Goal: Transaction & Acquisition: Subscribe to service/newsletter

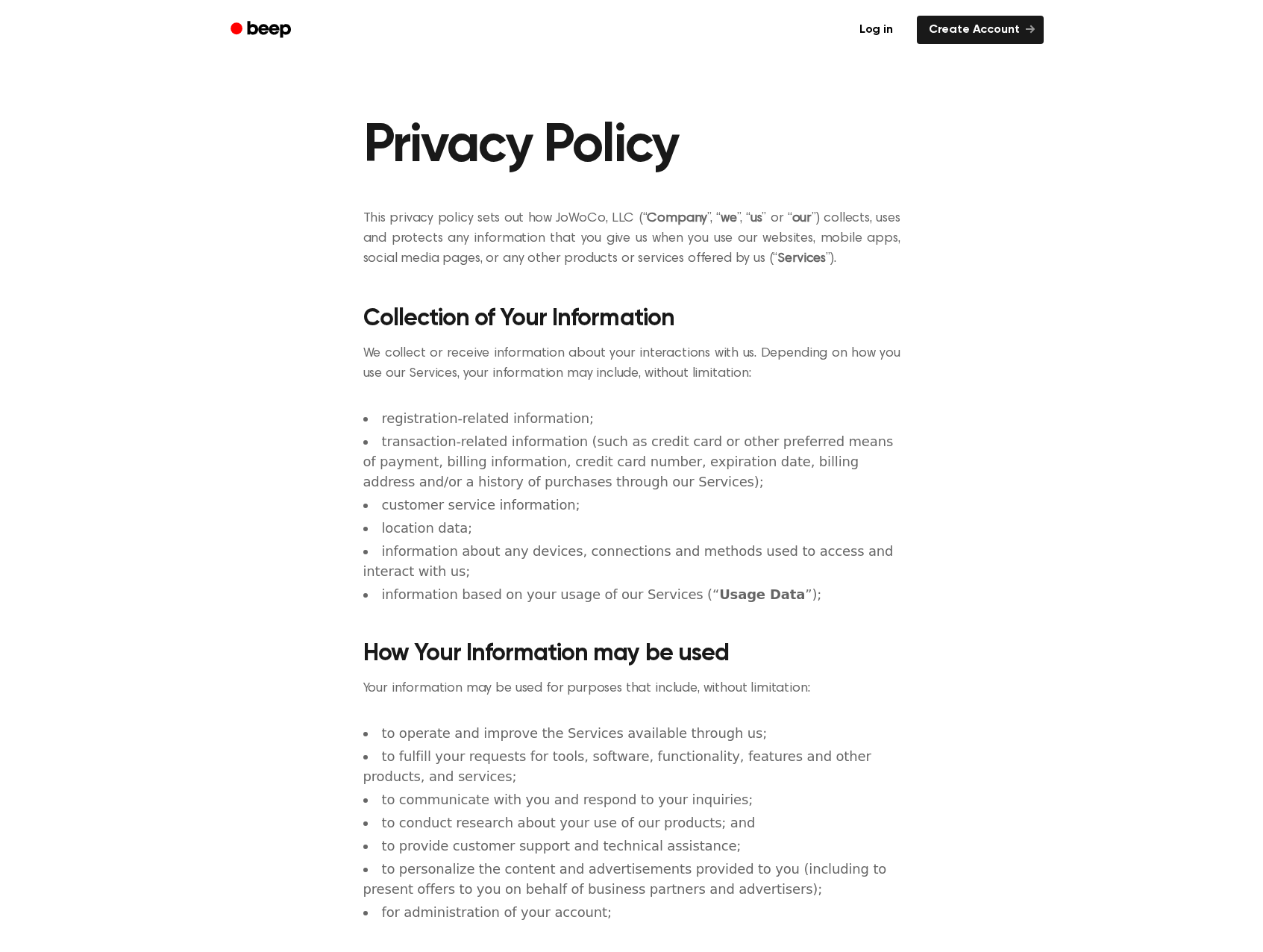
click at [271, 36] on icon "Beep" at bounding box center [263, 29] width 64 height 22
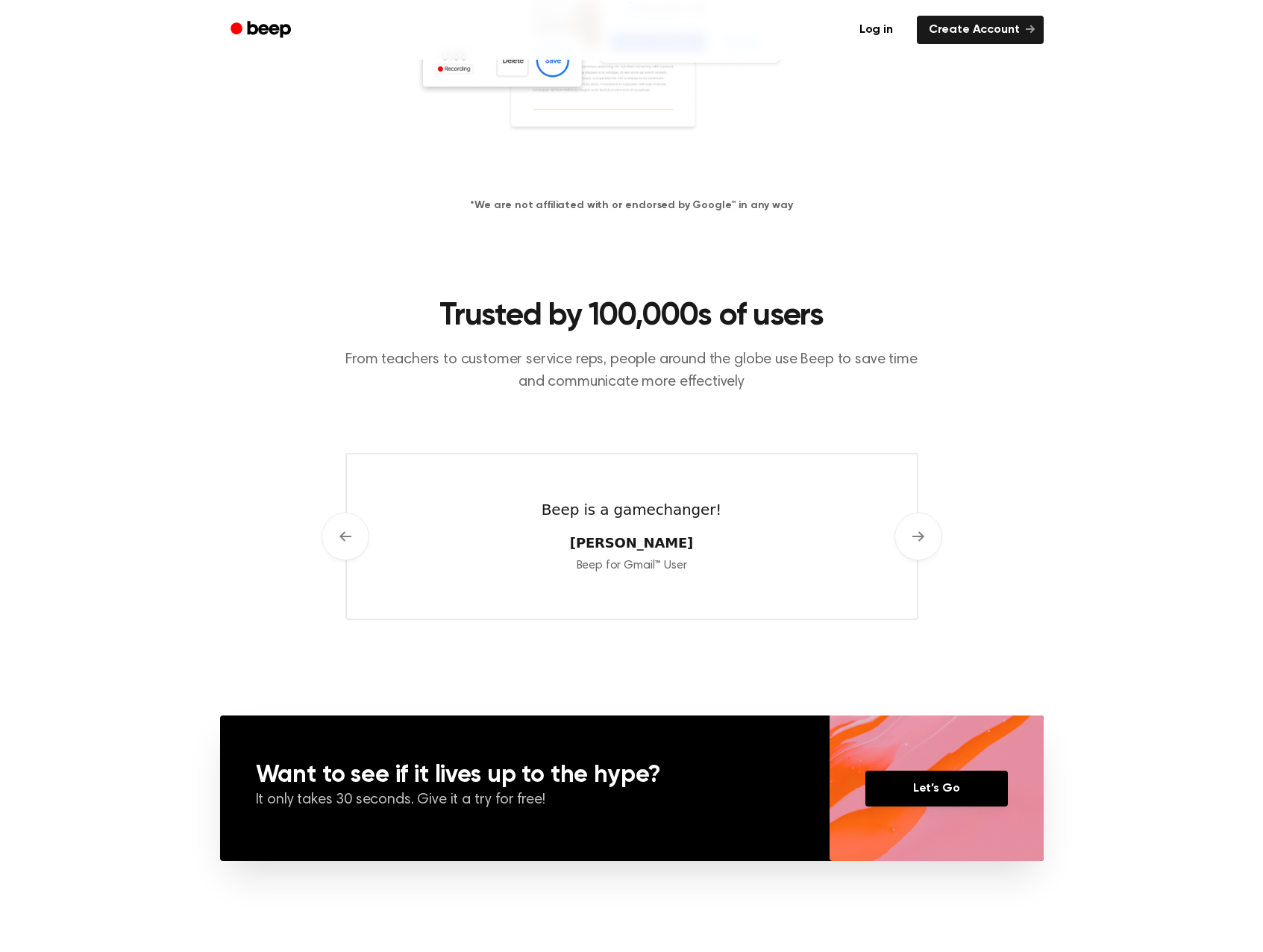
scroll to position [734, 0]
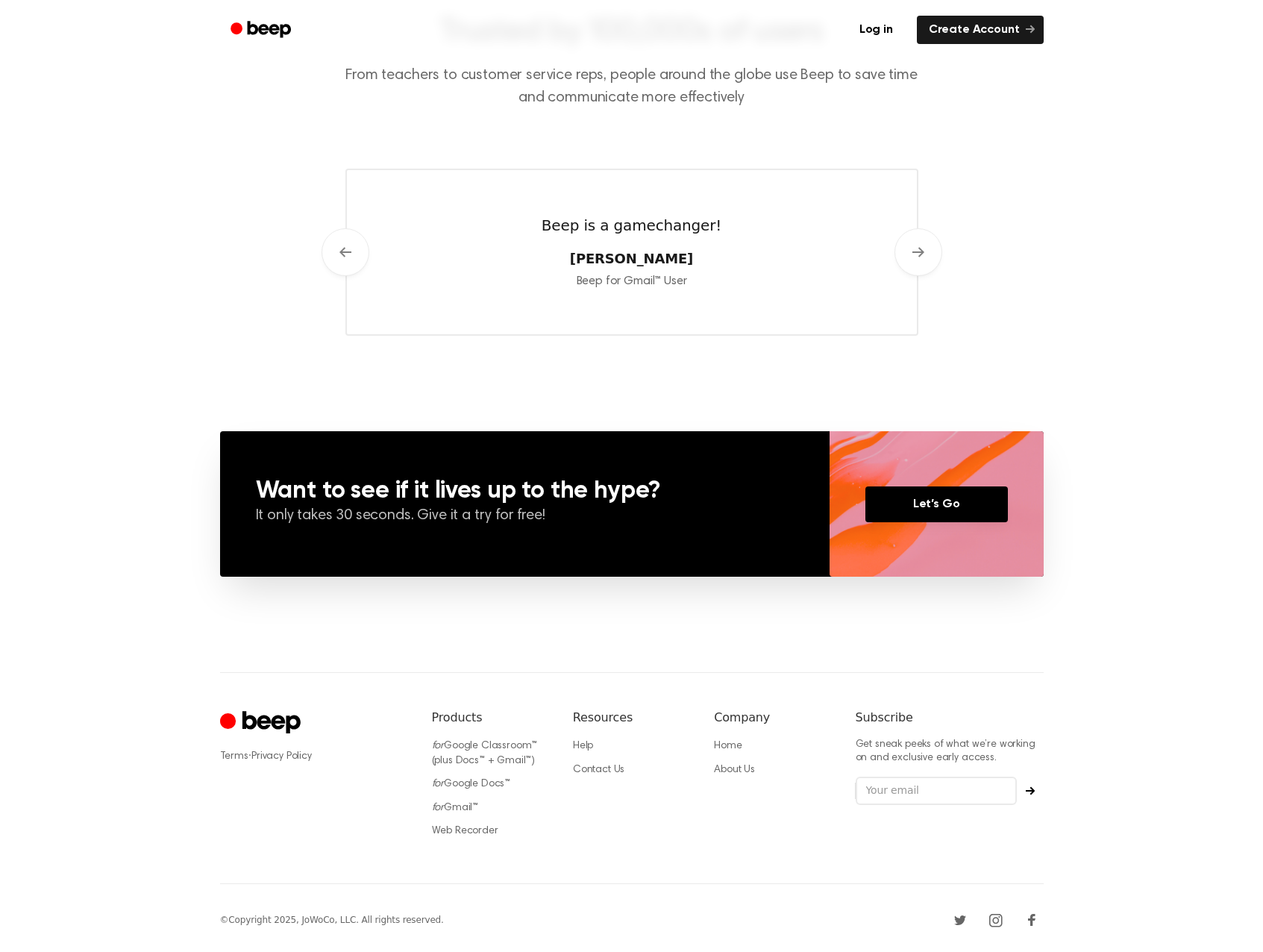
drag, startPoint x: 849, startPoint y: 263, endPoint x: 808, endPoint y: 583, distance: 322.6
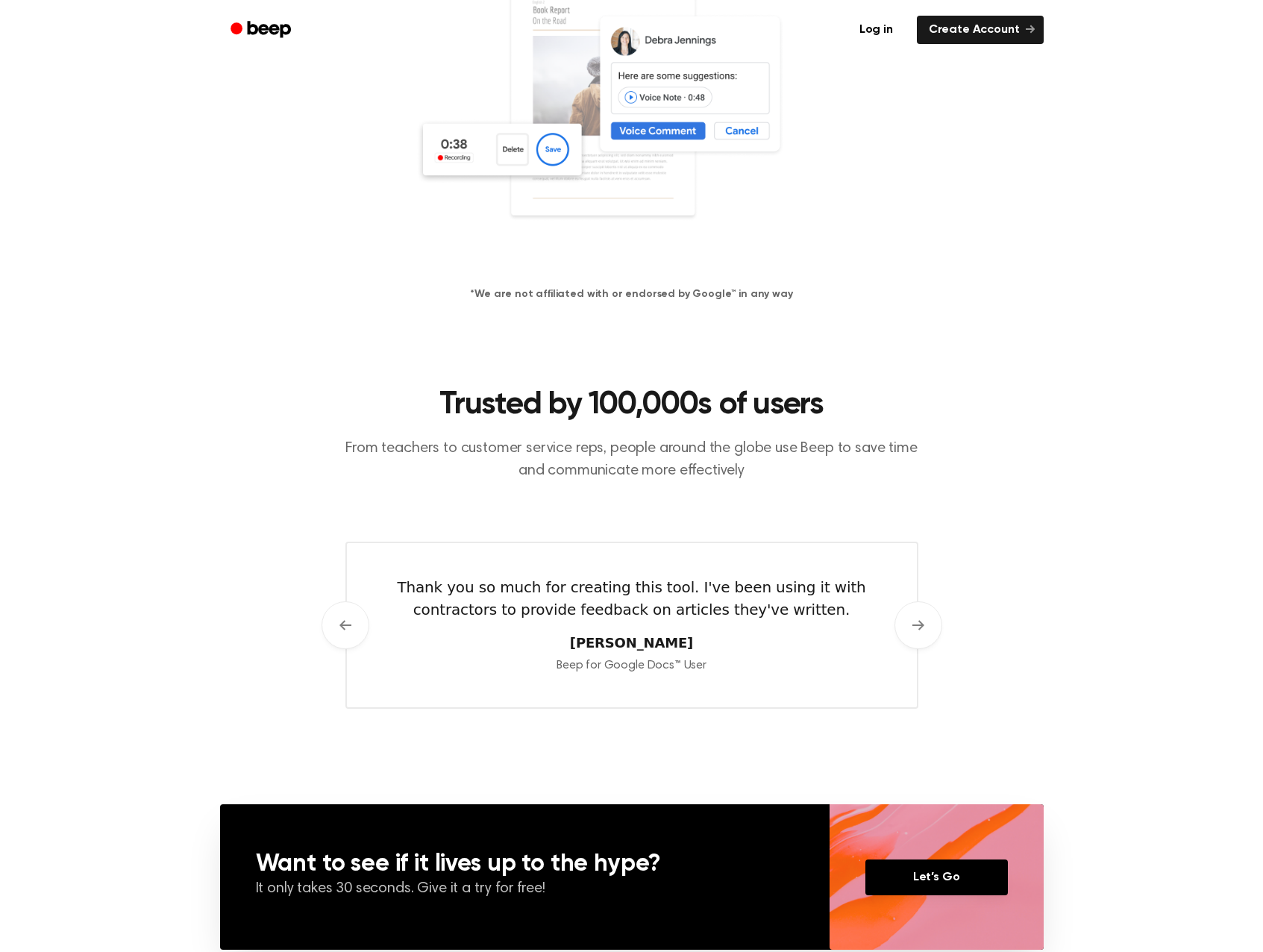
scroll to position [0, 0]
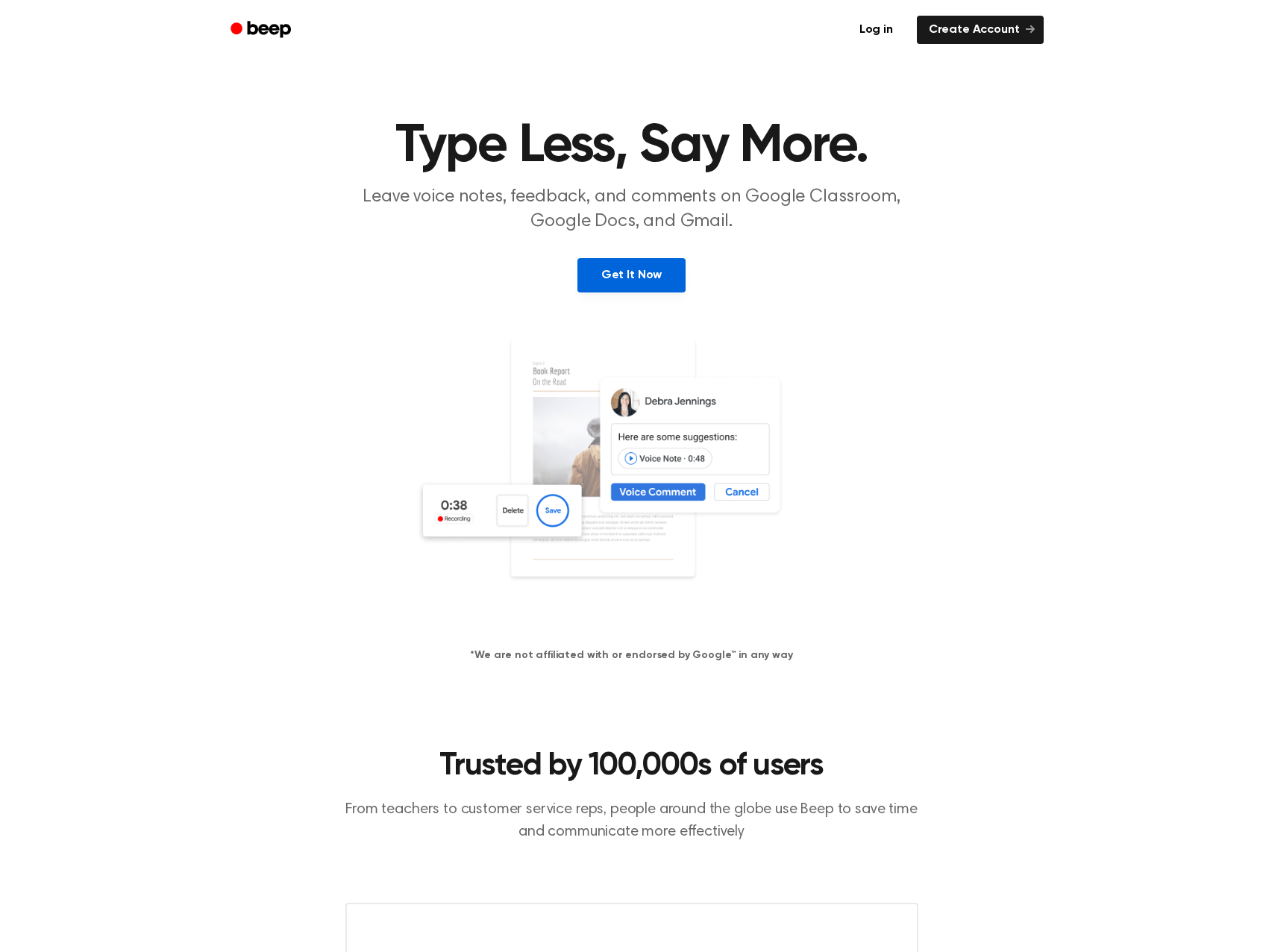
click at [621, 276] on link "Get It Now" at bounding box center [632, 275] width 108 height 34
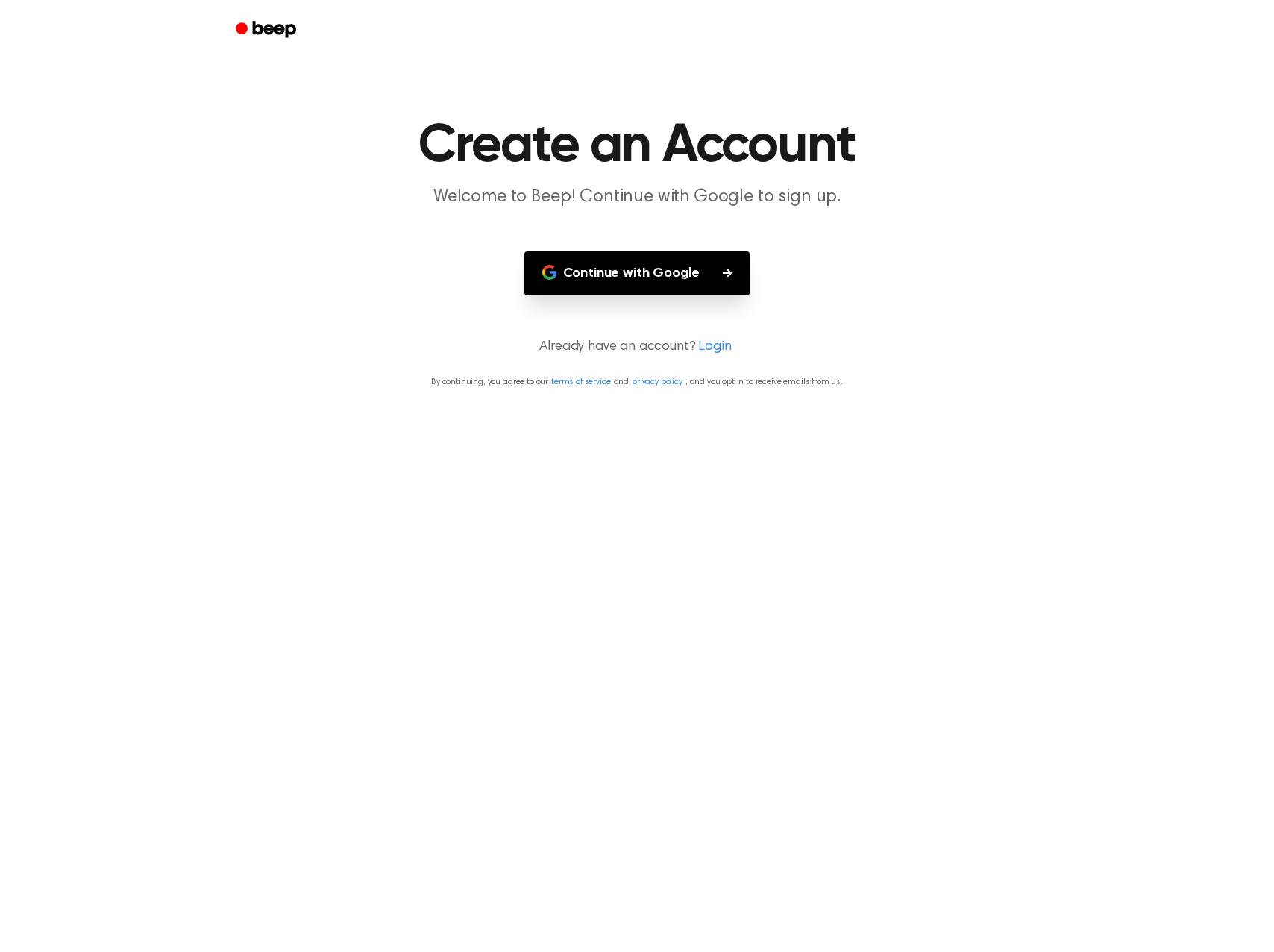
click at [665, 283] on button "Continue with Google" at bounding box center [637, 273] width 226 height 44
click at [654, 386] on link "privacy policy" at bounding box center [657, 381] width 51 height 9
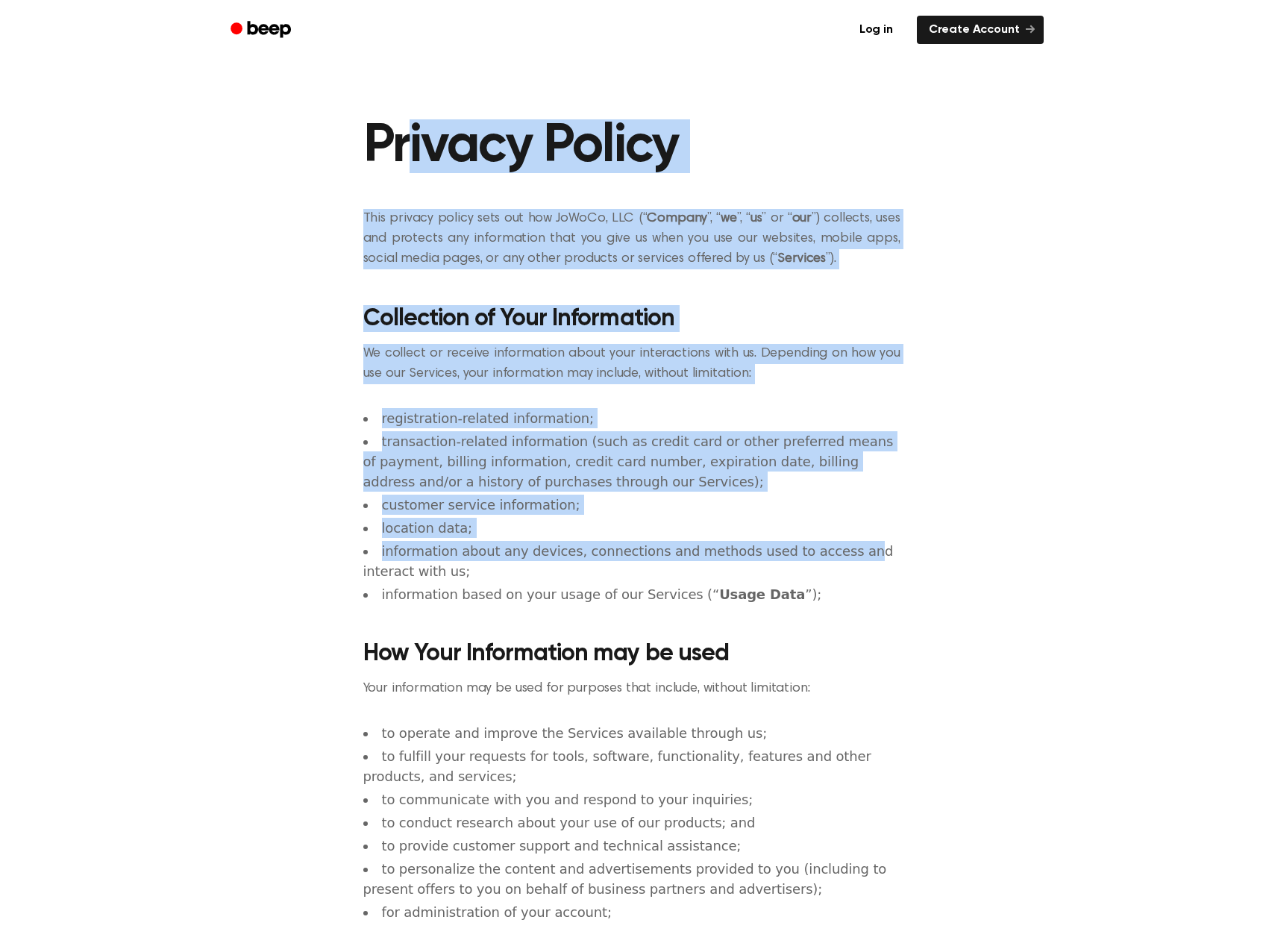
drag, startPoint x: 404, startPoint y: 89, endPoint x: 819, endPoint y: 559, distance: 627.0
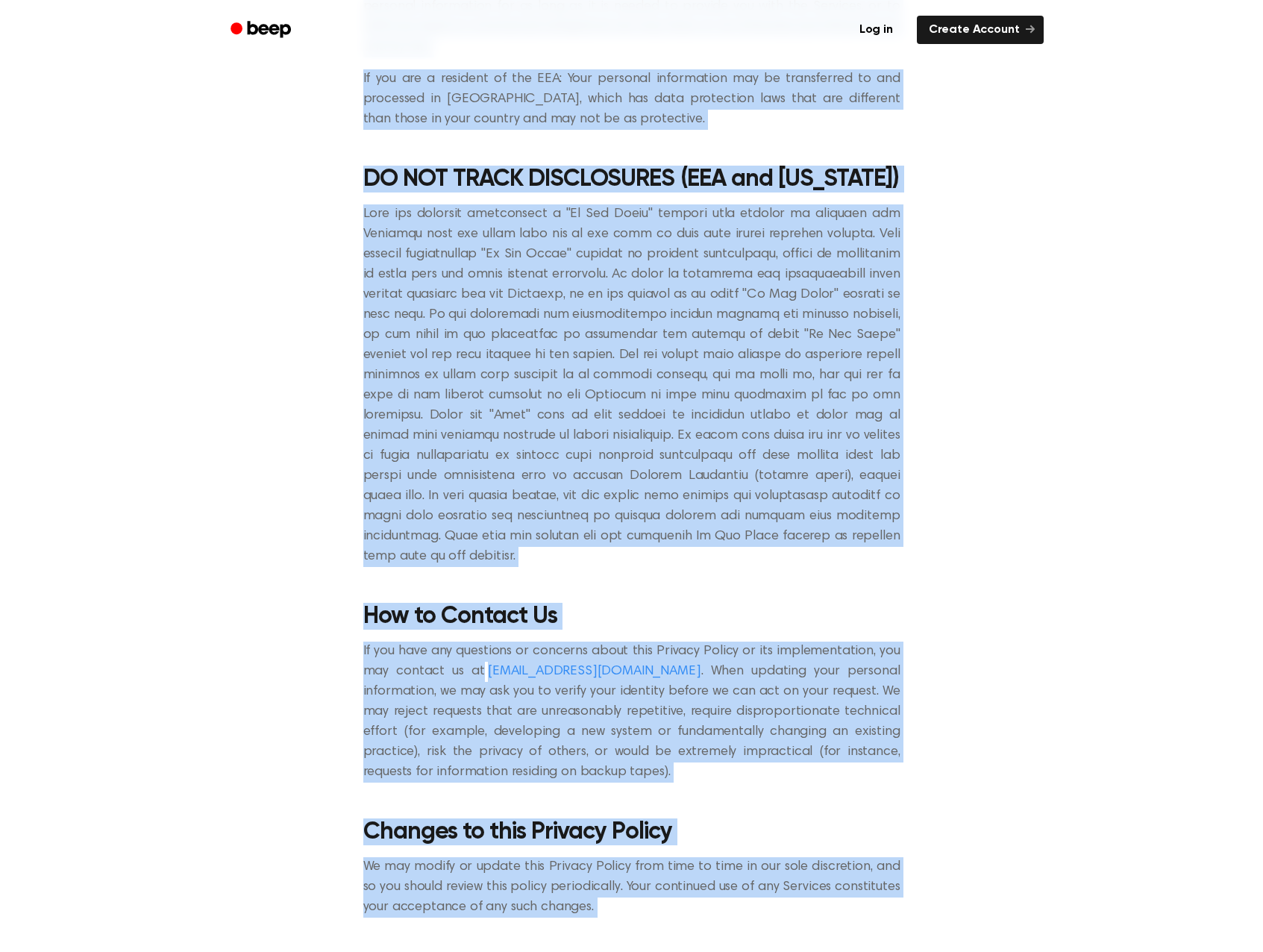
scroll to position [6264, 0]
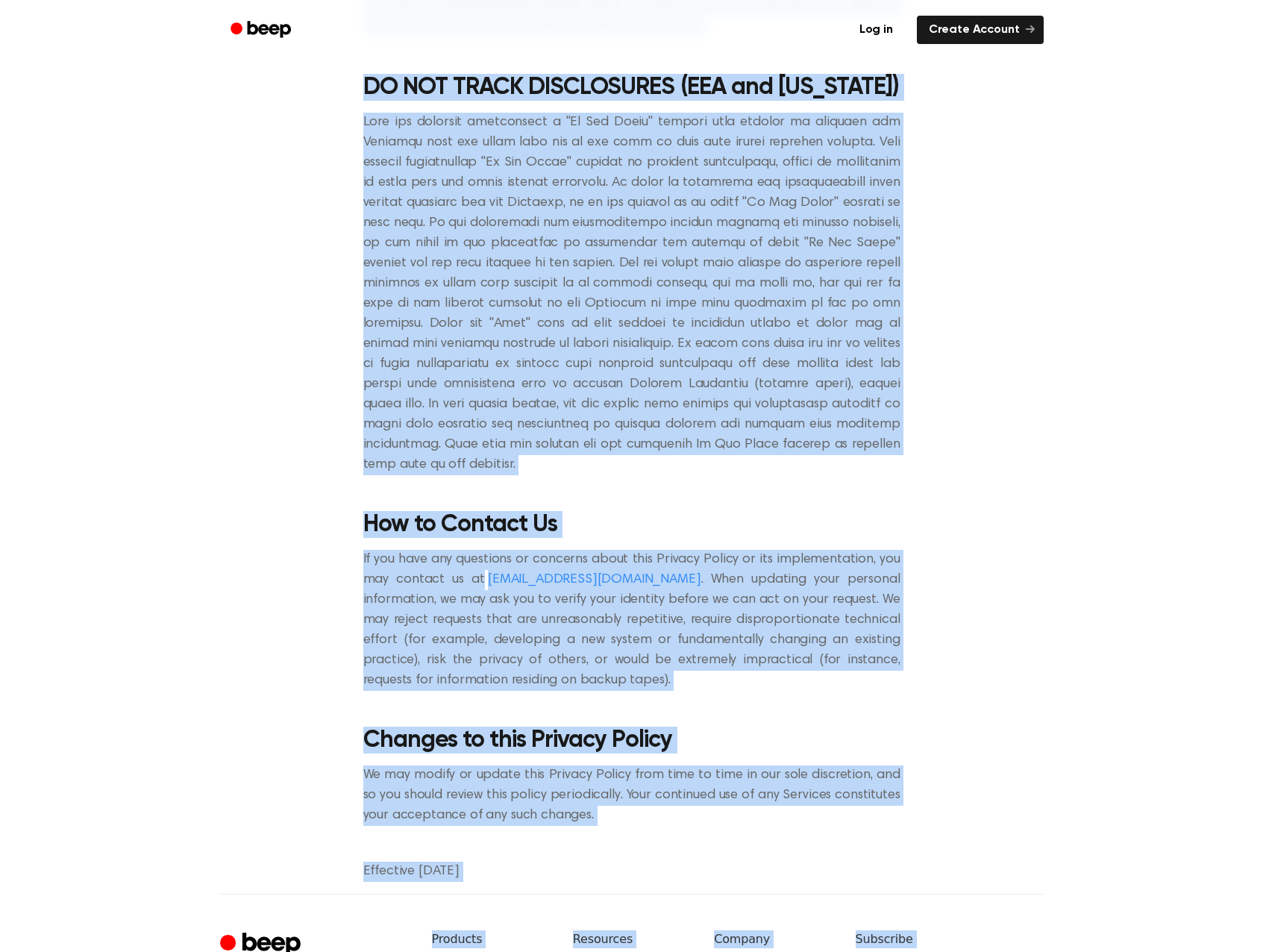
drag, startPoint x: 362, startPoint y: 151, endPoint x: 957, endPoint y: 620, distance: 757.6
copy main "Privacy Policy This privacy policy sets out how JoWoCo, LLC (“ Company ”, “ we …"
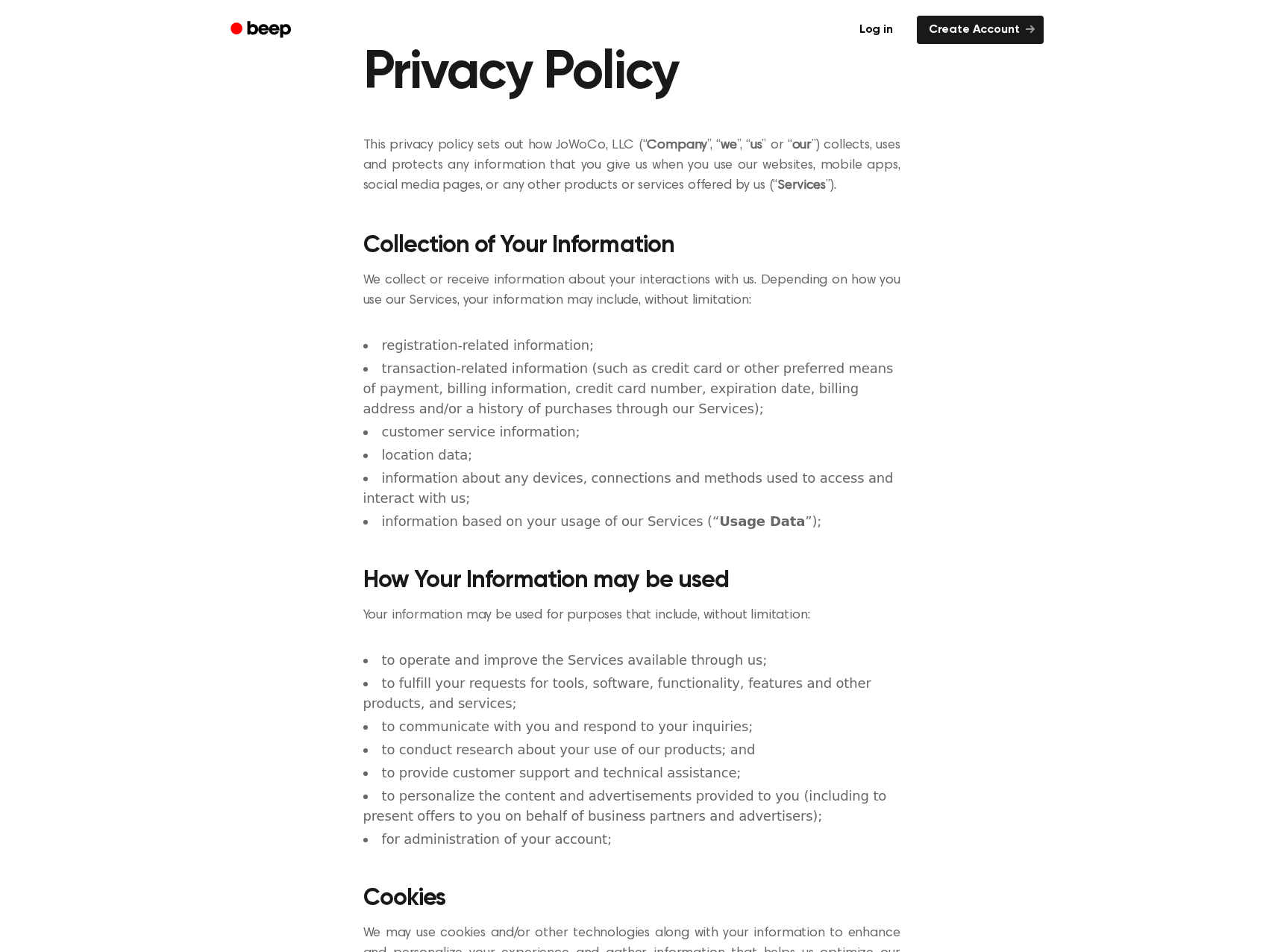
scroll to position [0, 0]
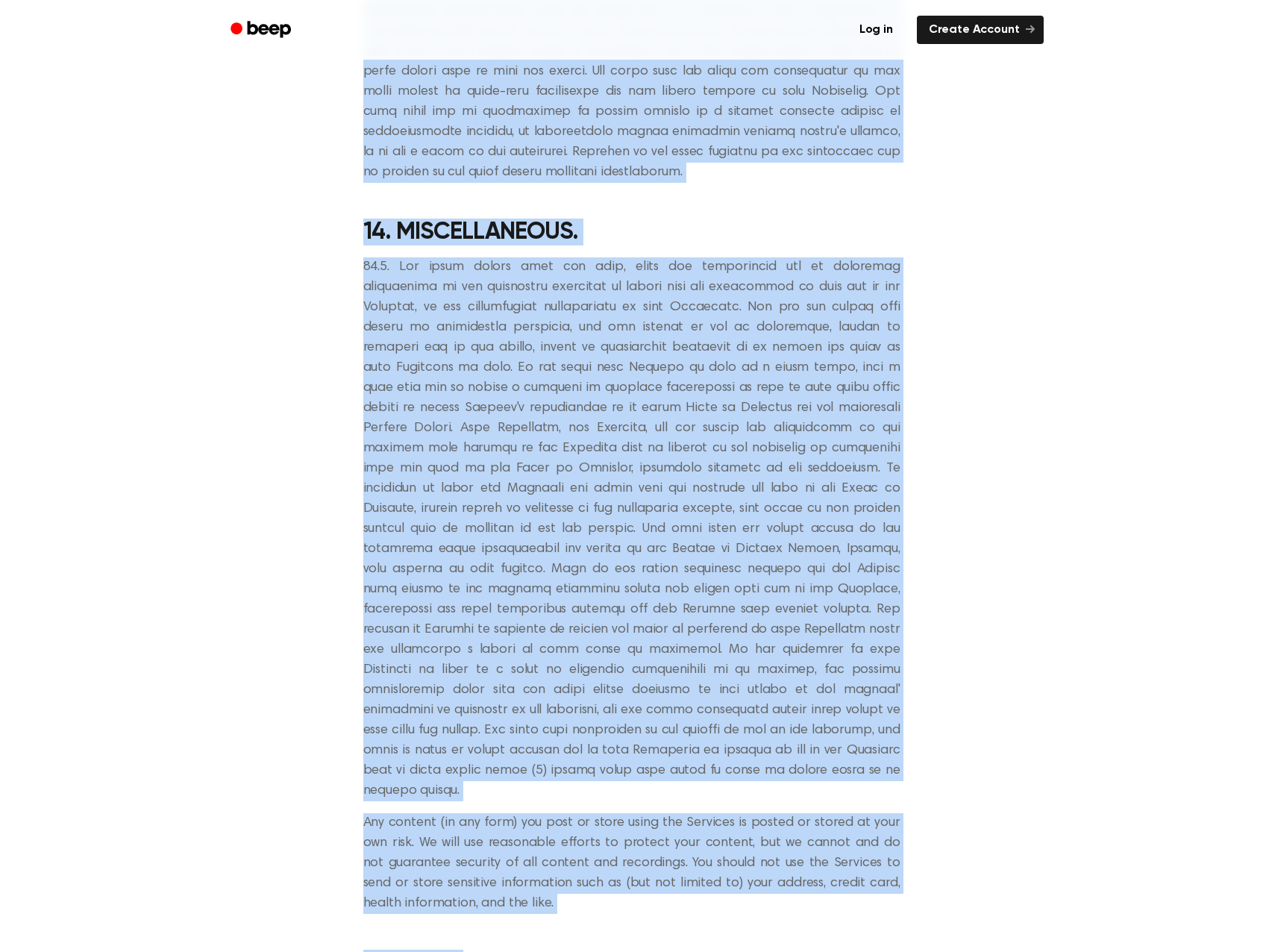
scroll to position [8252, 0]
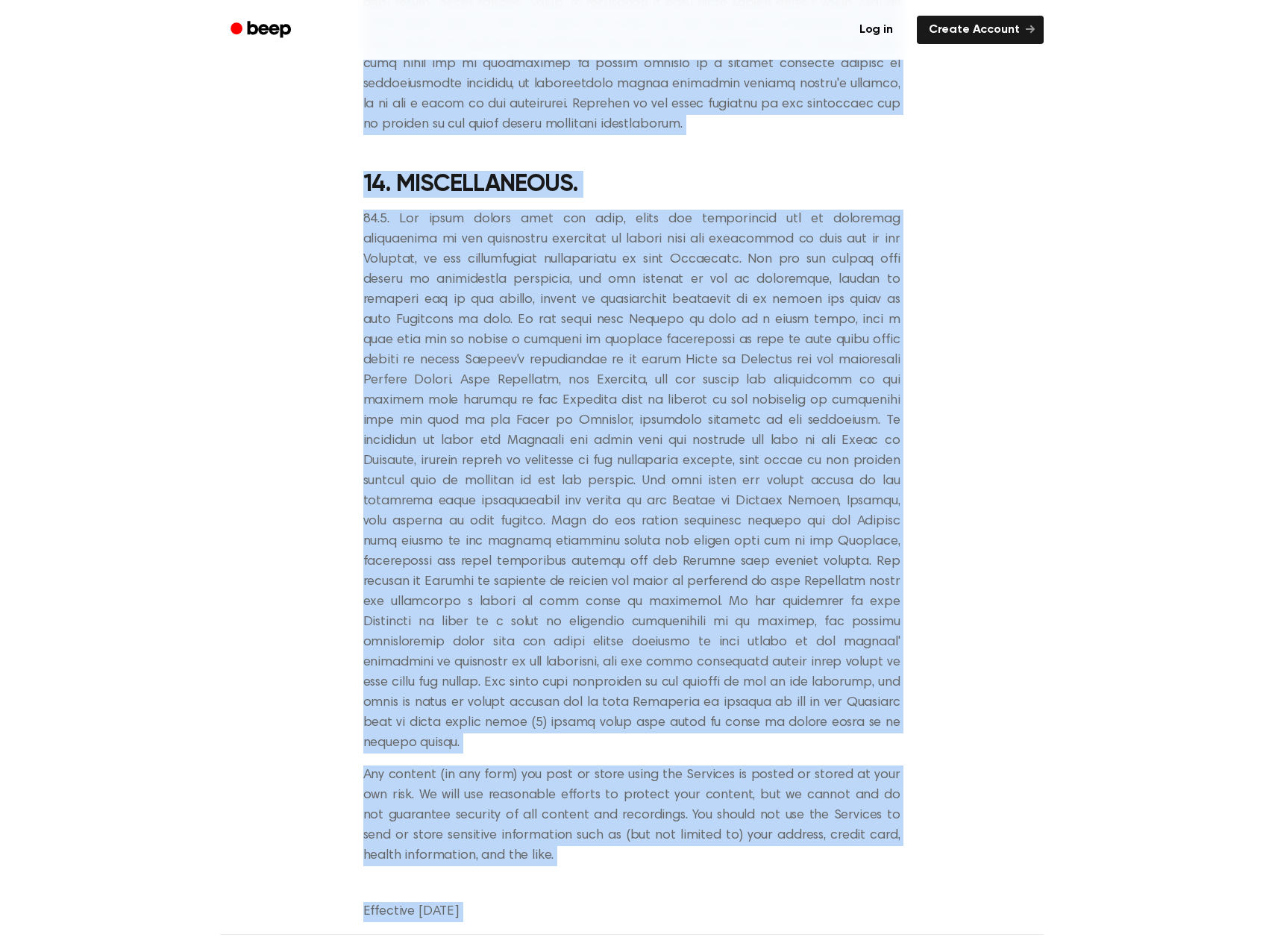
drag, startPoint x: 372, startPoint y: 121, endPoint x: 869, endPoint y: 606, distance: 694.4
copy main "Terms of Service These Terms of Service ("Terms") are an agreement between you …"
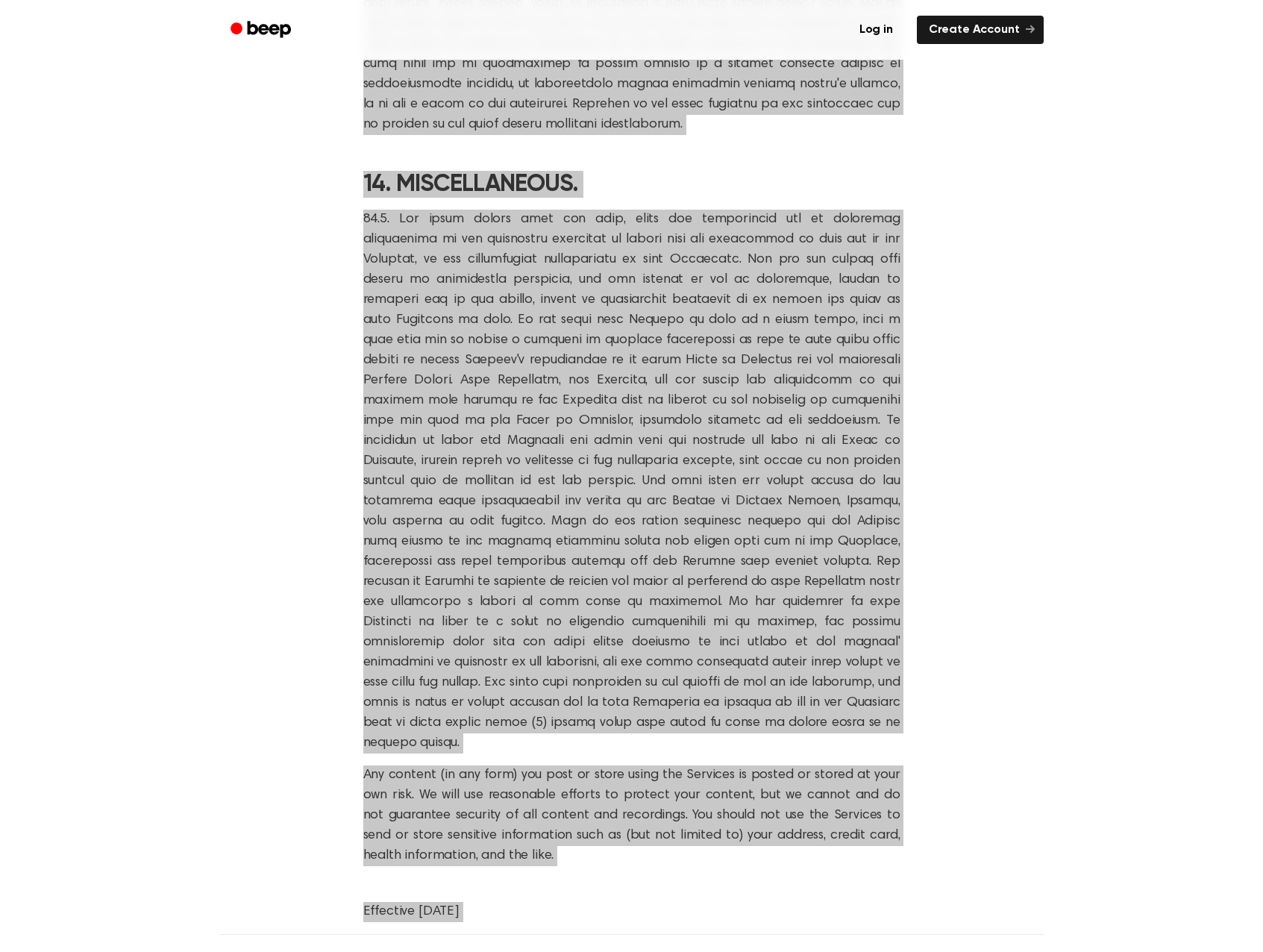
scroll to position [7730, 0]
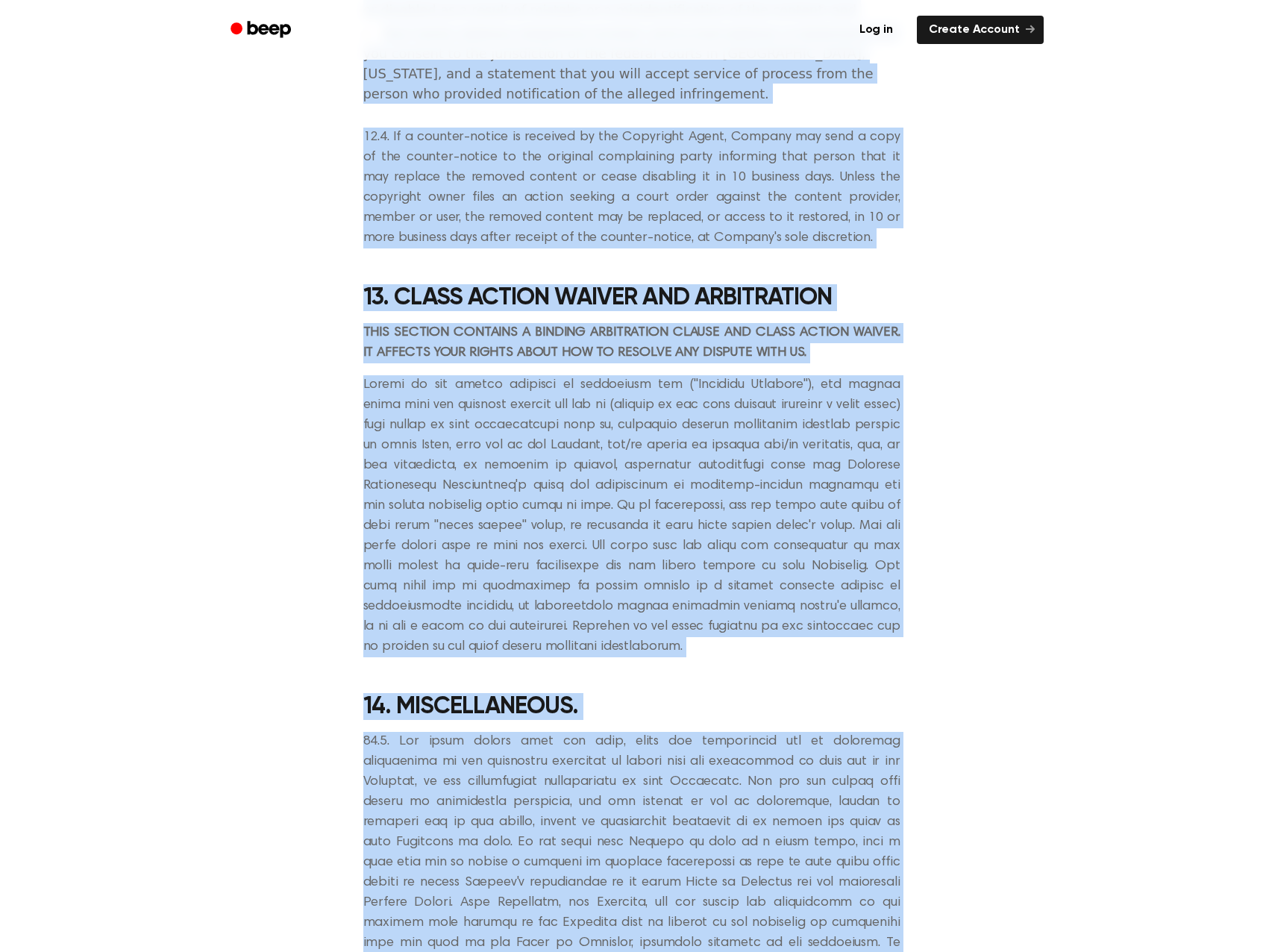
drag, startPoint x: 1053, startPoint y: 269, endPoint x: 944, endPoint y: 271, distance: 109.0
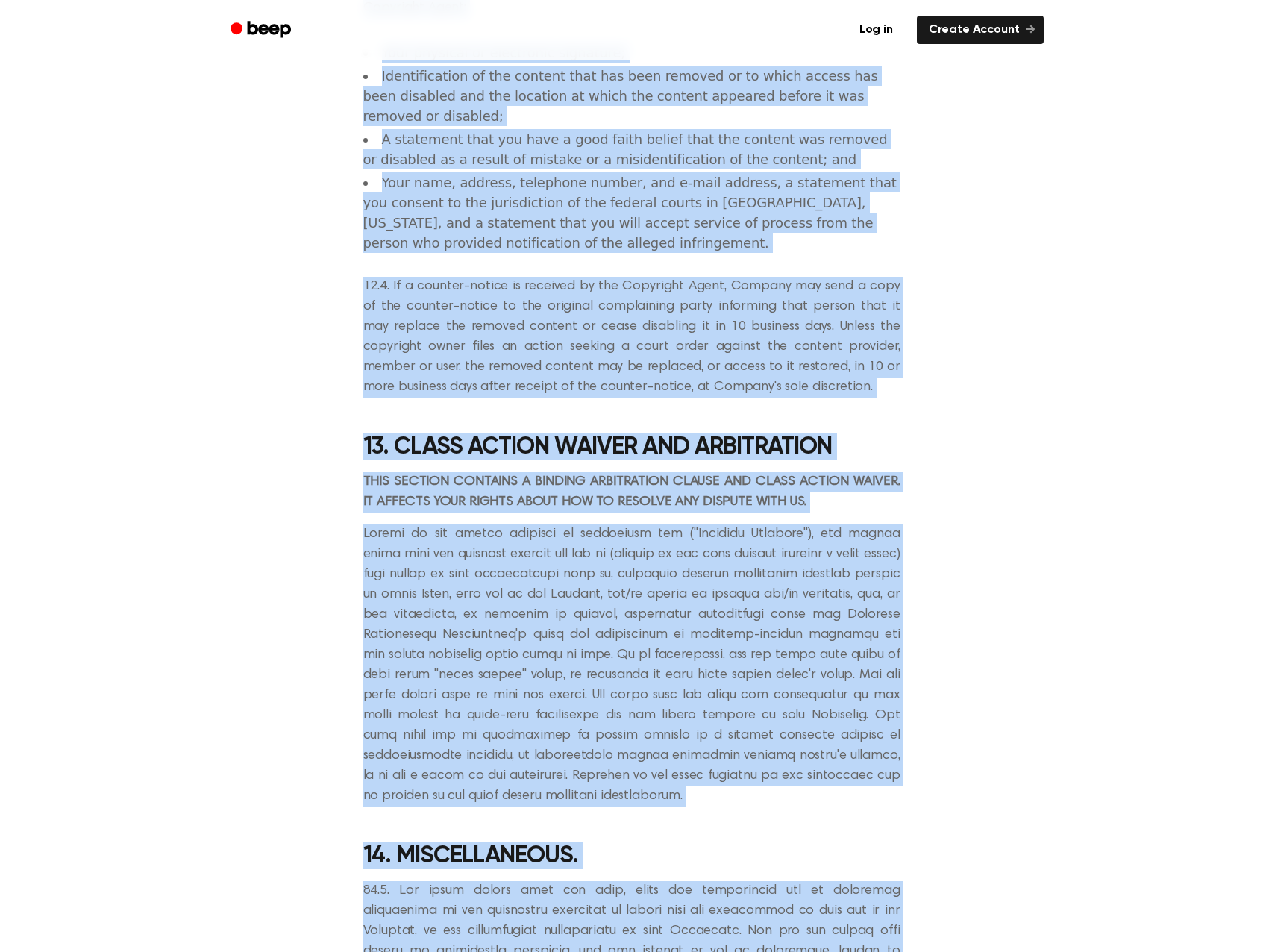
scroll to position [7283, 0]
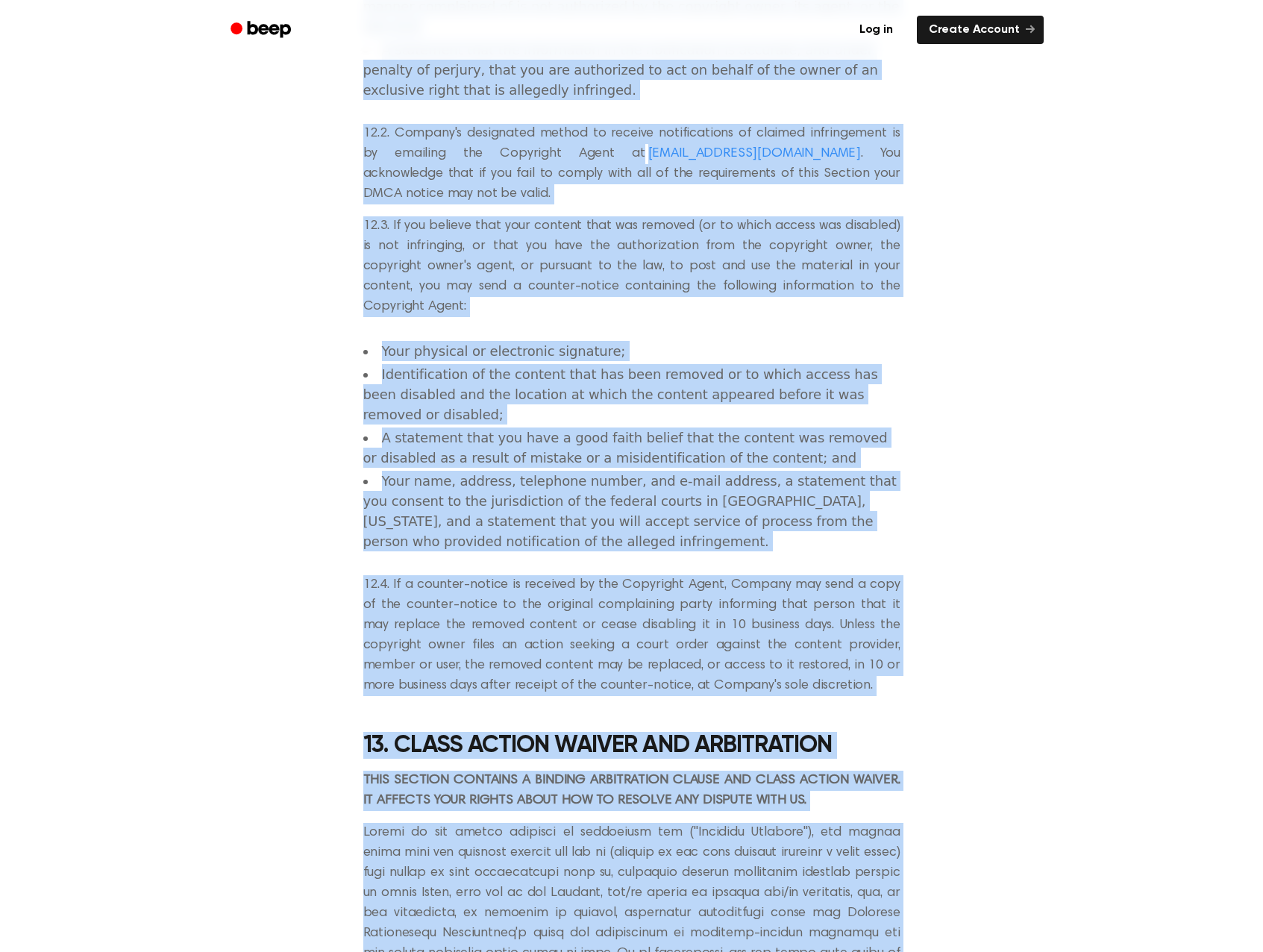
click at [854, 471] on li "Your name, address, telephone number, and e-mail address, a statement that you …" at bounding box center [632, 511] width 537 height 81
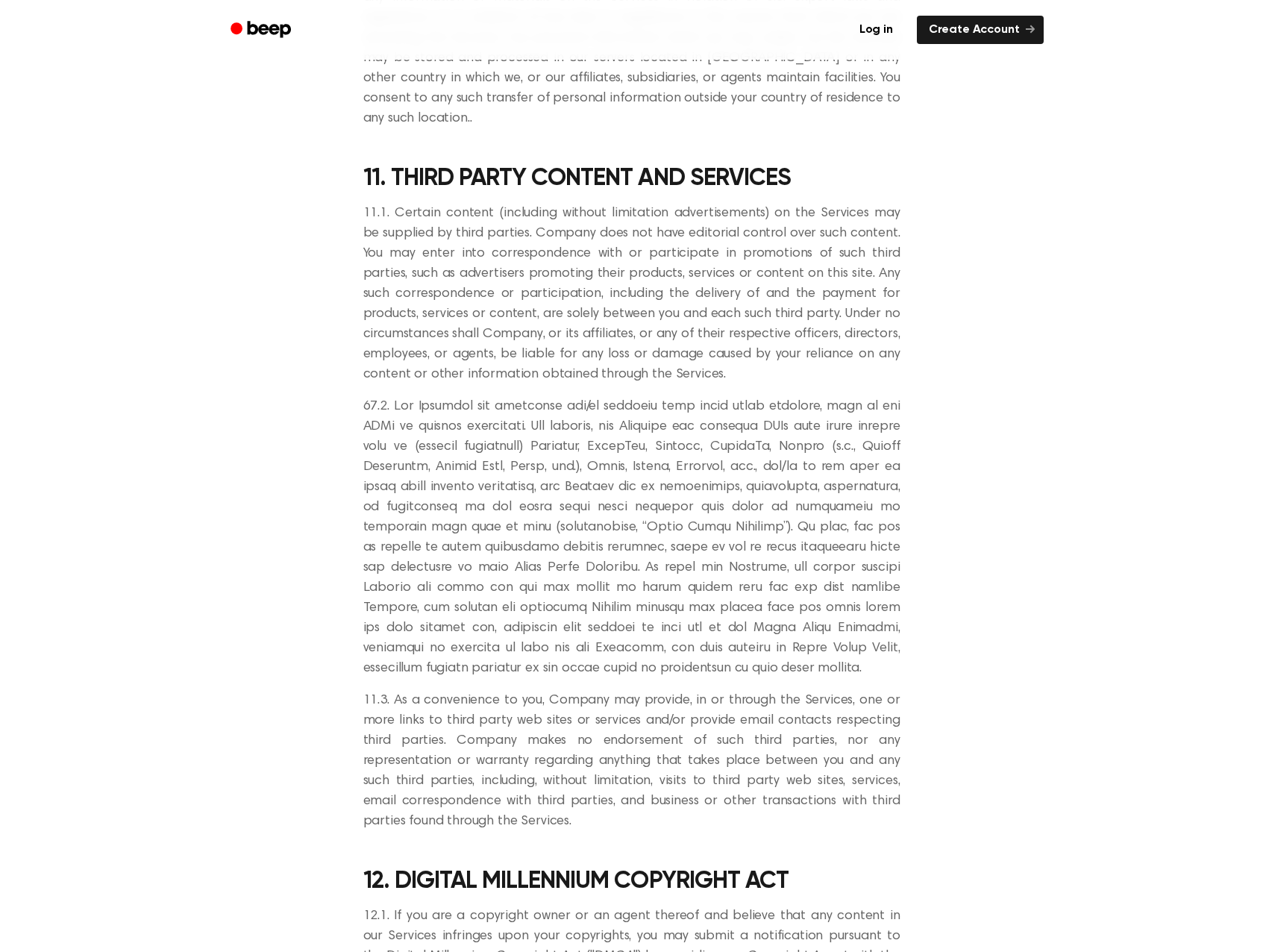
scroll to position [5493, 0]
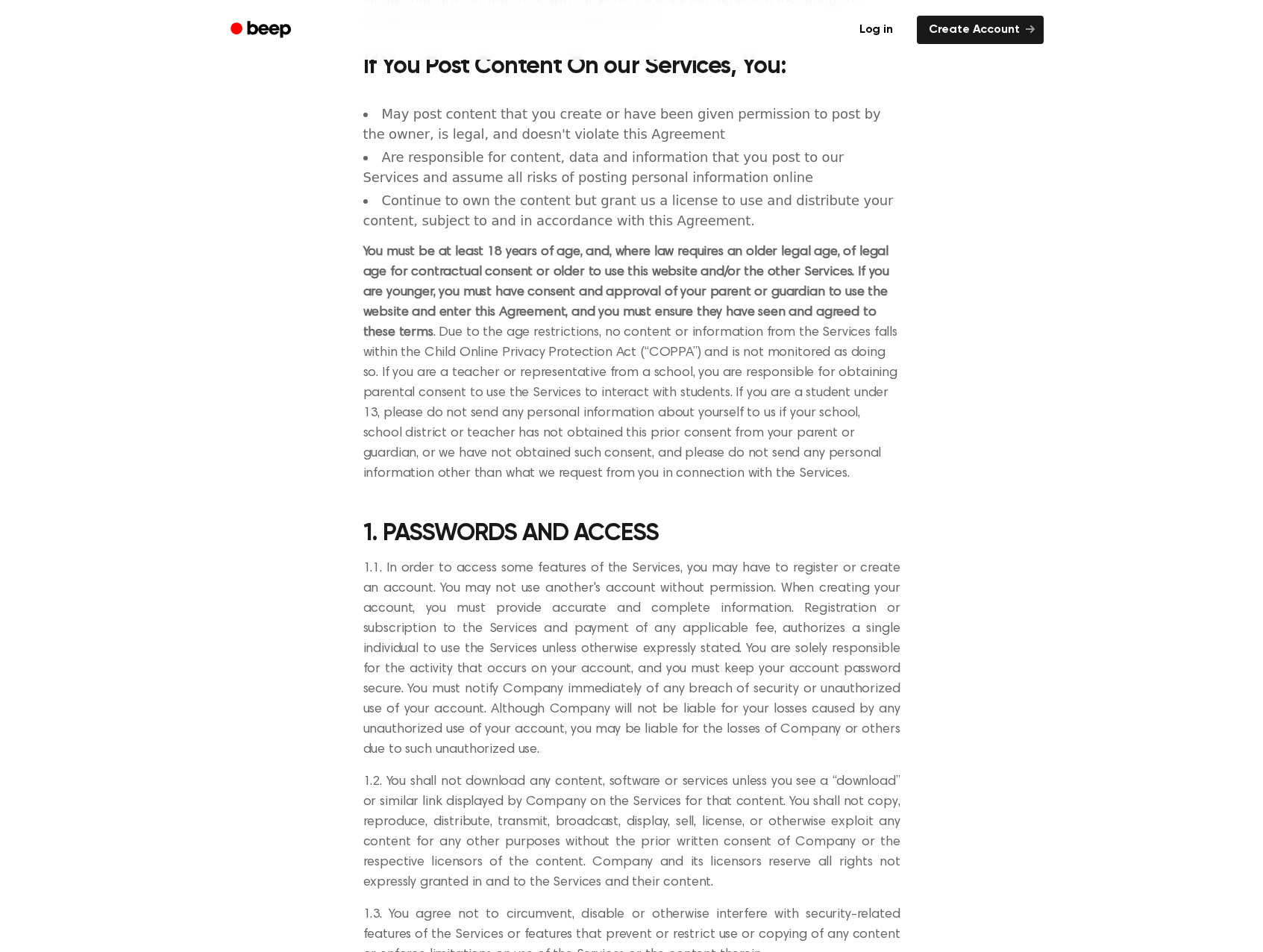
scroll to position [364, 0]
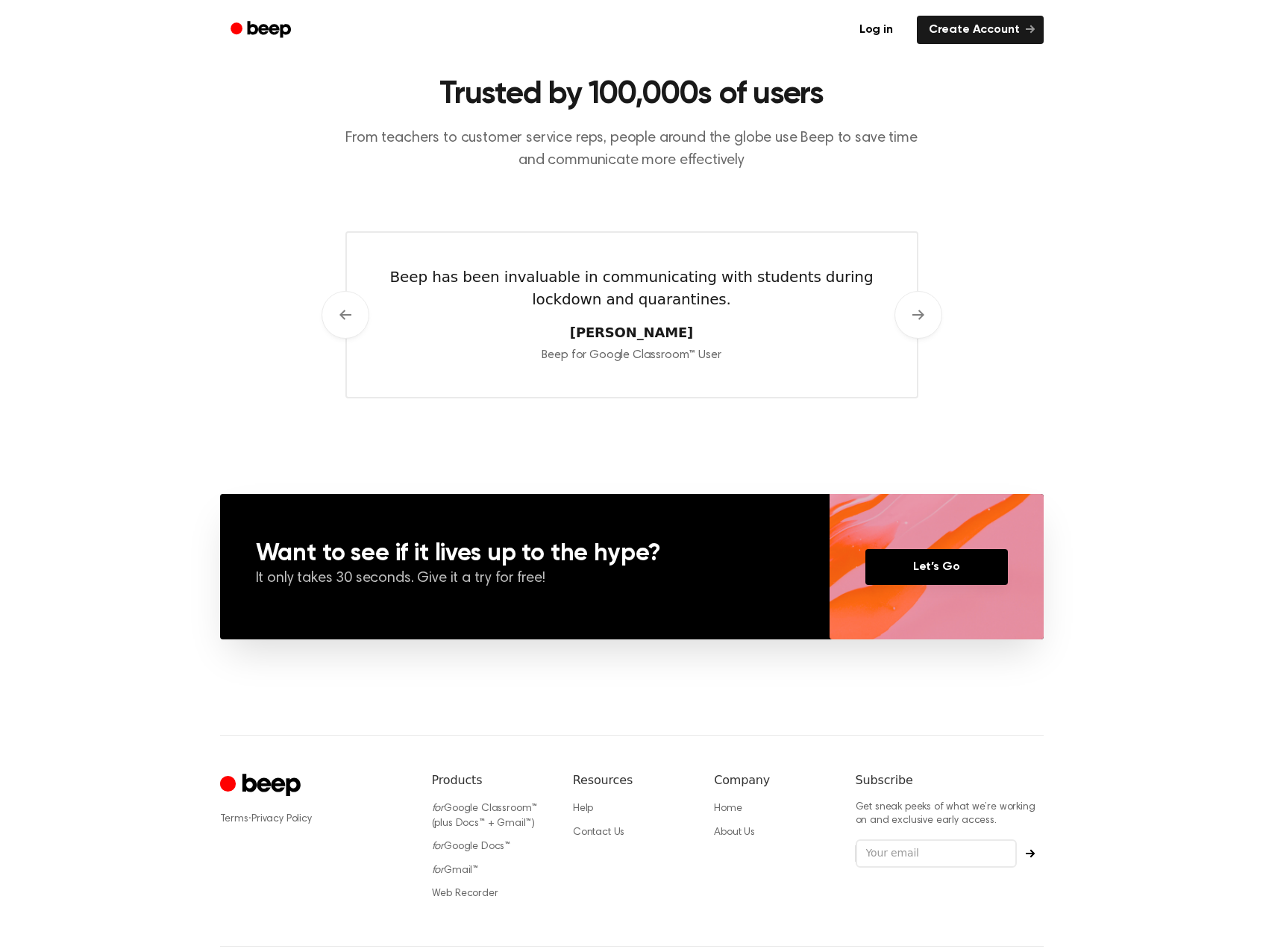
scroll to position [734, 0]
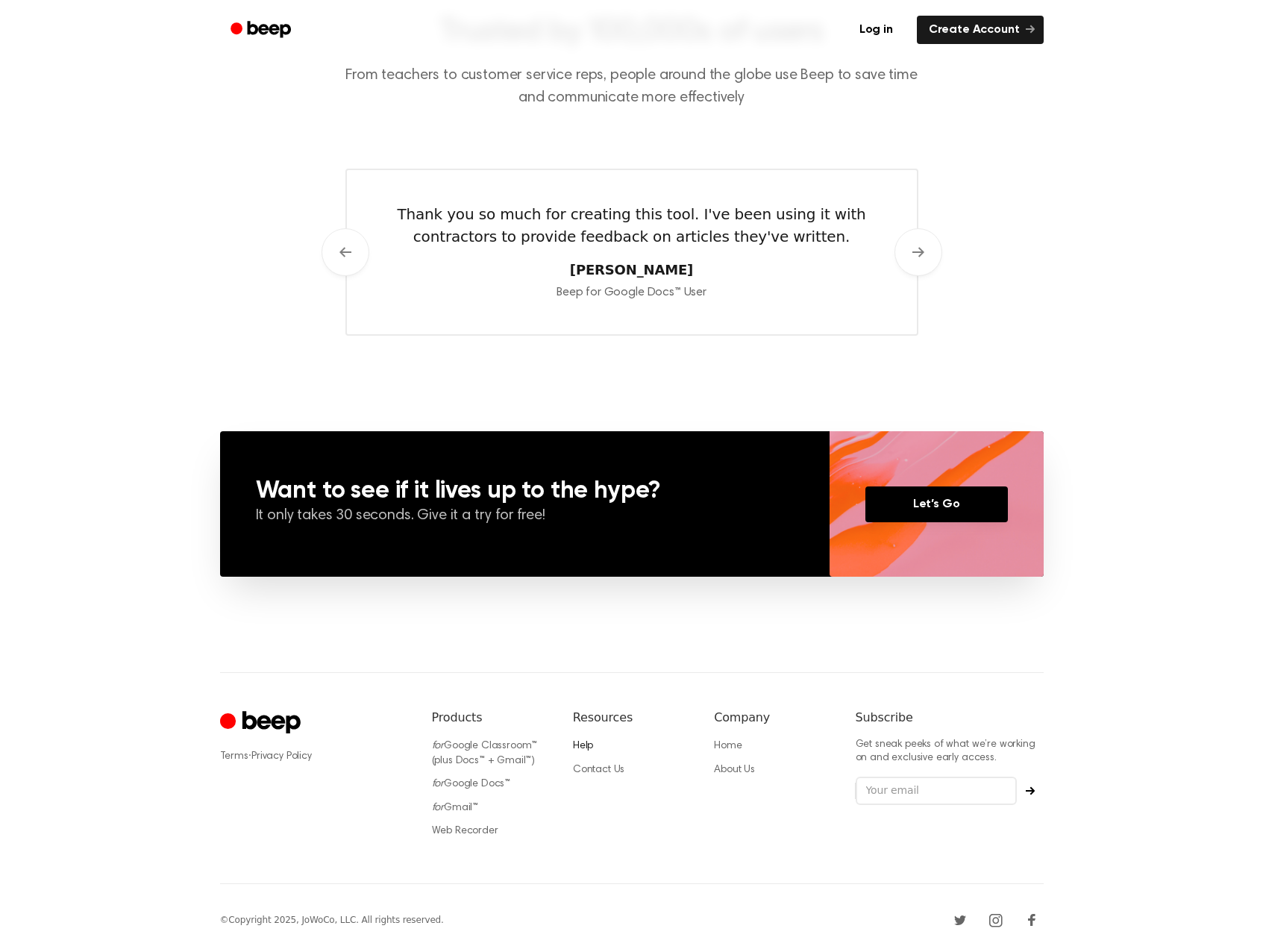
click at [589, 746] on link "Help" at bounding box center [582, 745] width 20 height 10
click at [720, 749] on link "Home" at bounding box center [727, 745] width 28 height 10
click at [741, 771] on link "About Us" at bounding box center [734, 770] width 41 height 10
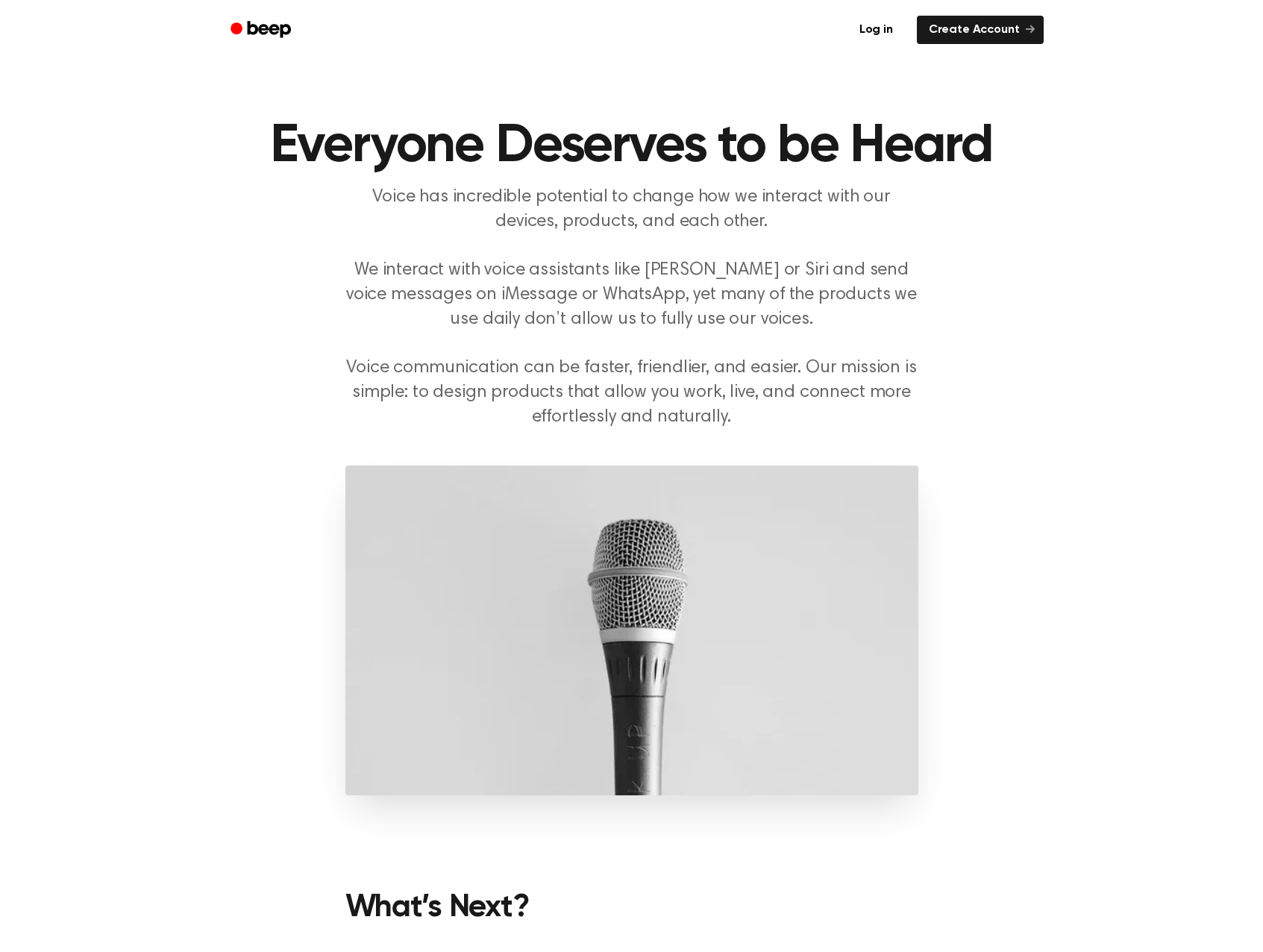
click at [244, 32] on icon "Beep" at bounding box center [263, 29] width 64 height 22
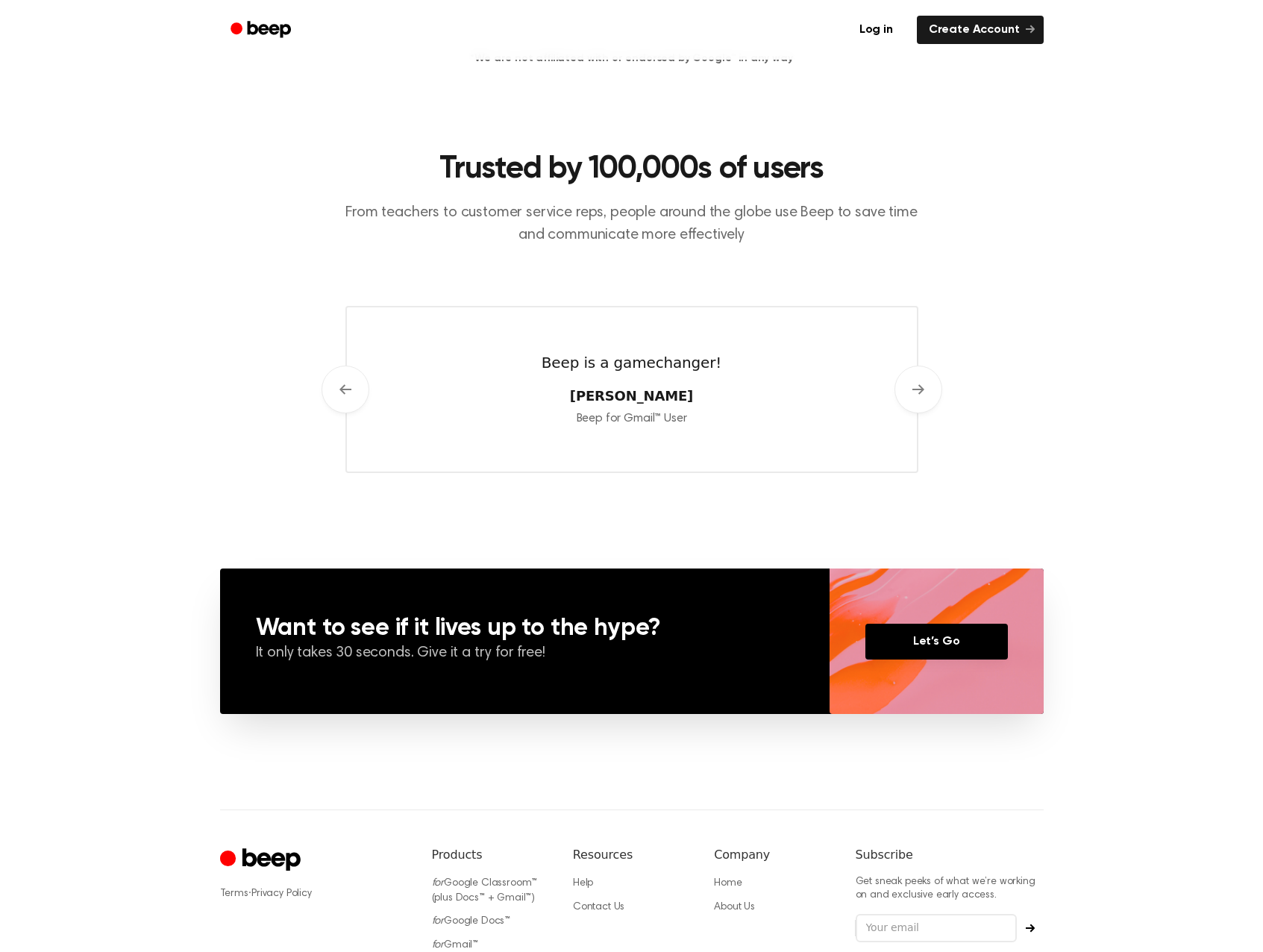
scroll to position [448, 0]
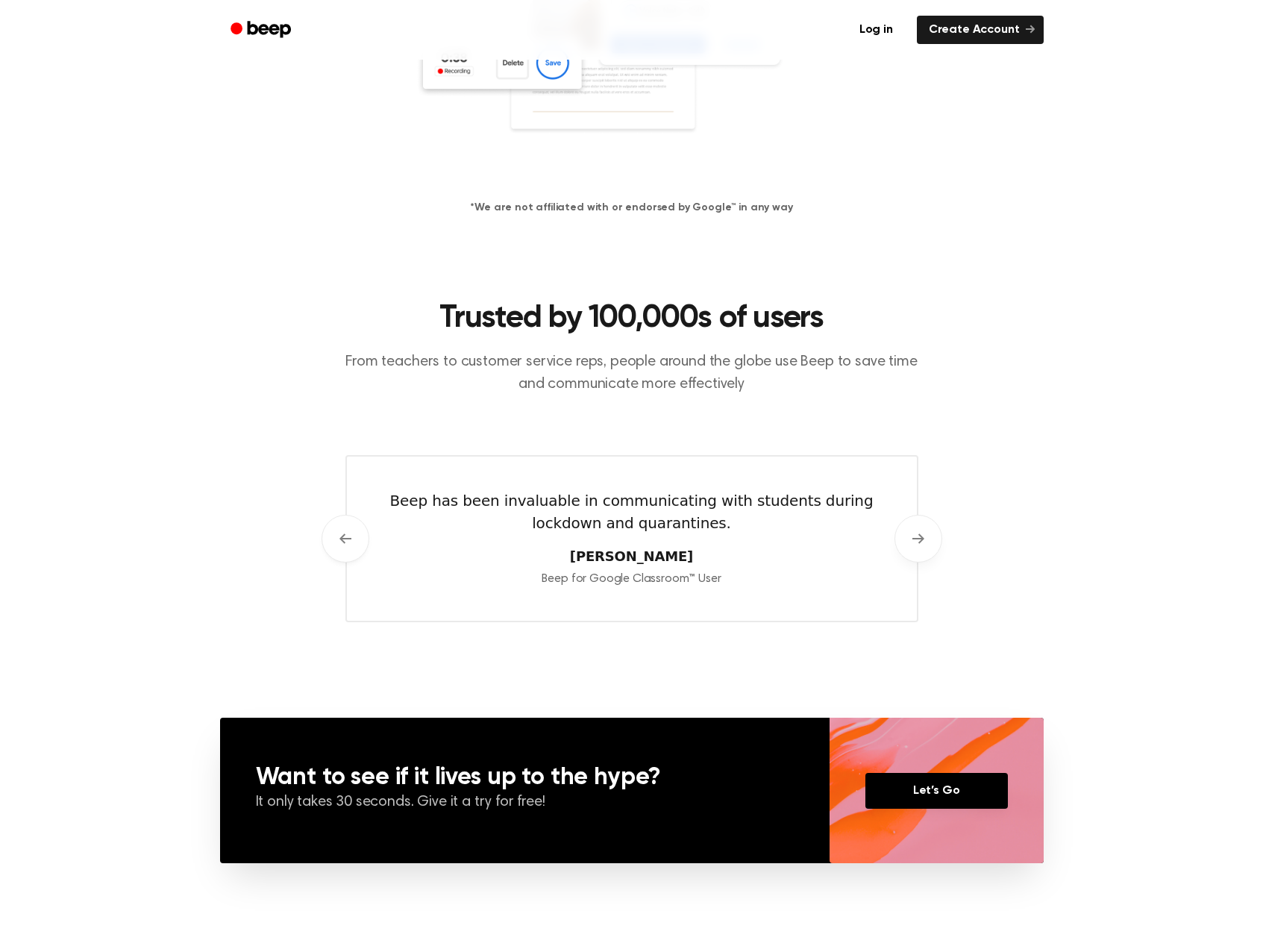
click at [907, 533] on button "Next" at bounding box center [918, 538] width 47 height 47
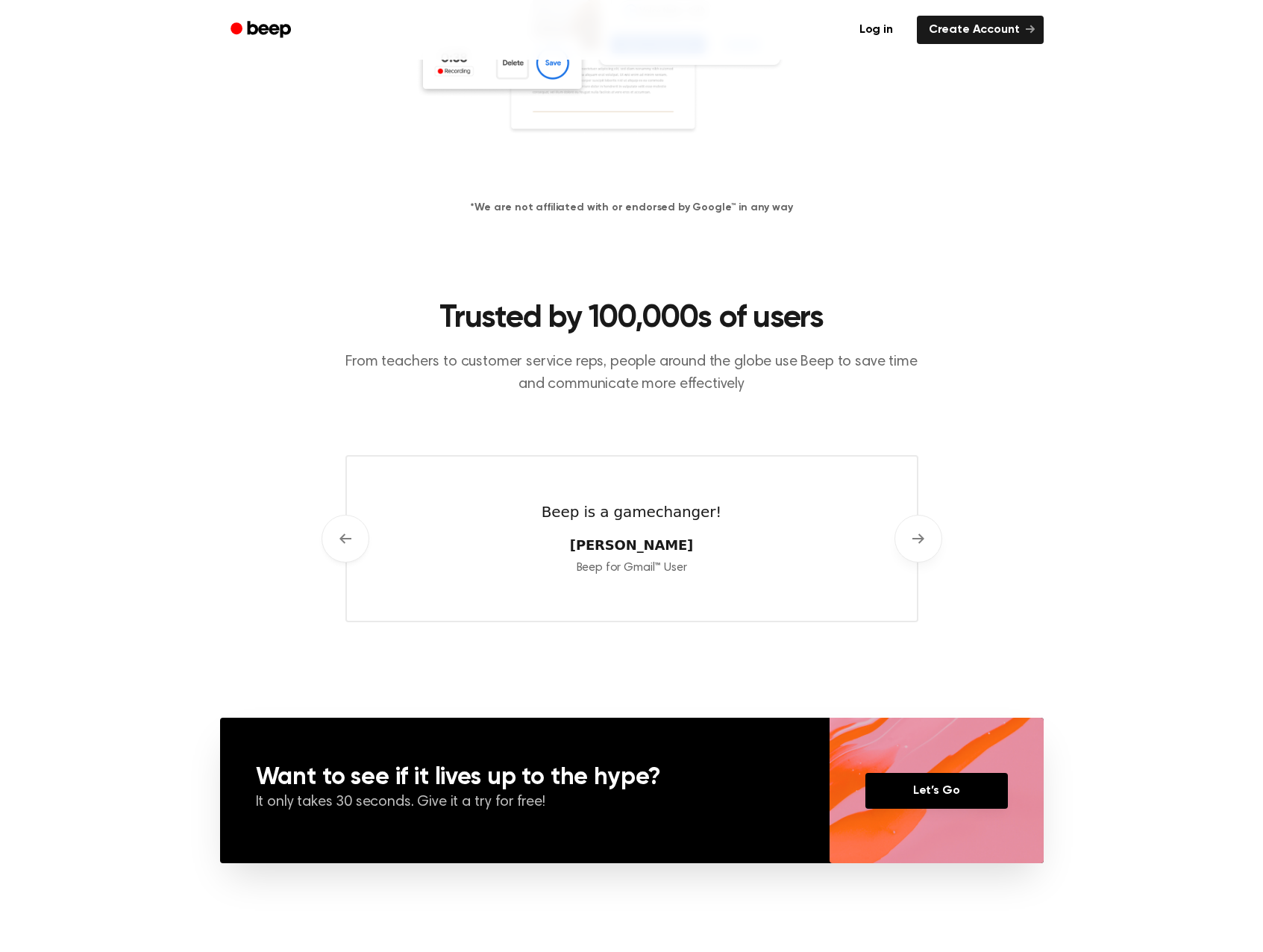
click at [907, 533] on button "Next" at bounding box center [918, 538] width 47 height 47
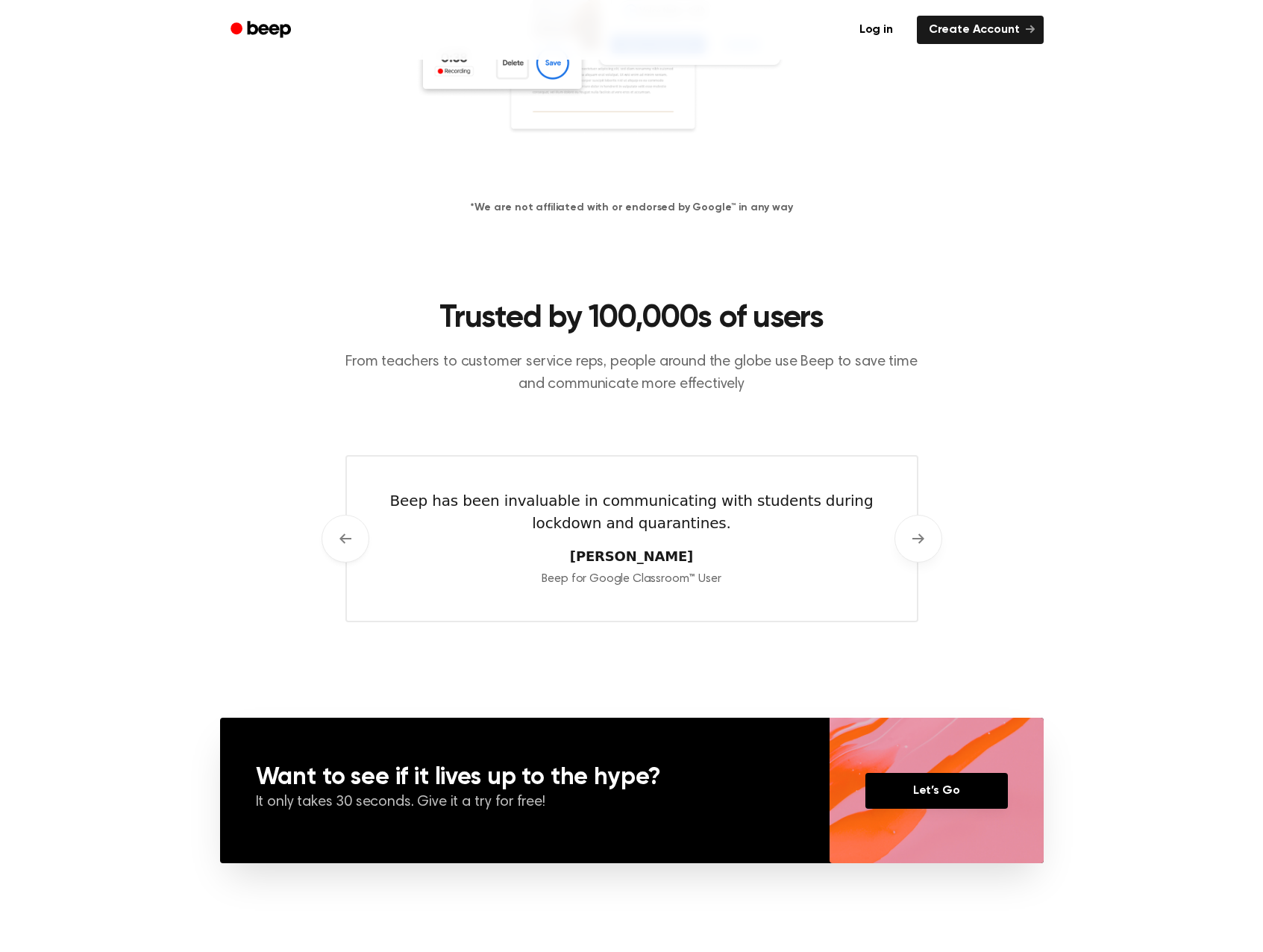
click at [907, 533] on button "Next" at bounding box center [918, 538] width 47 height 47
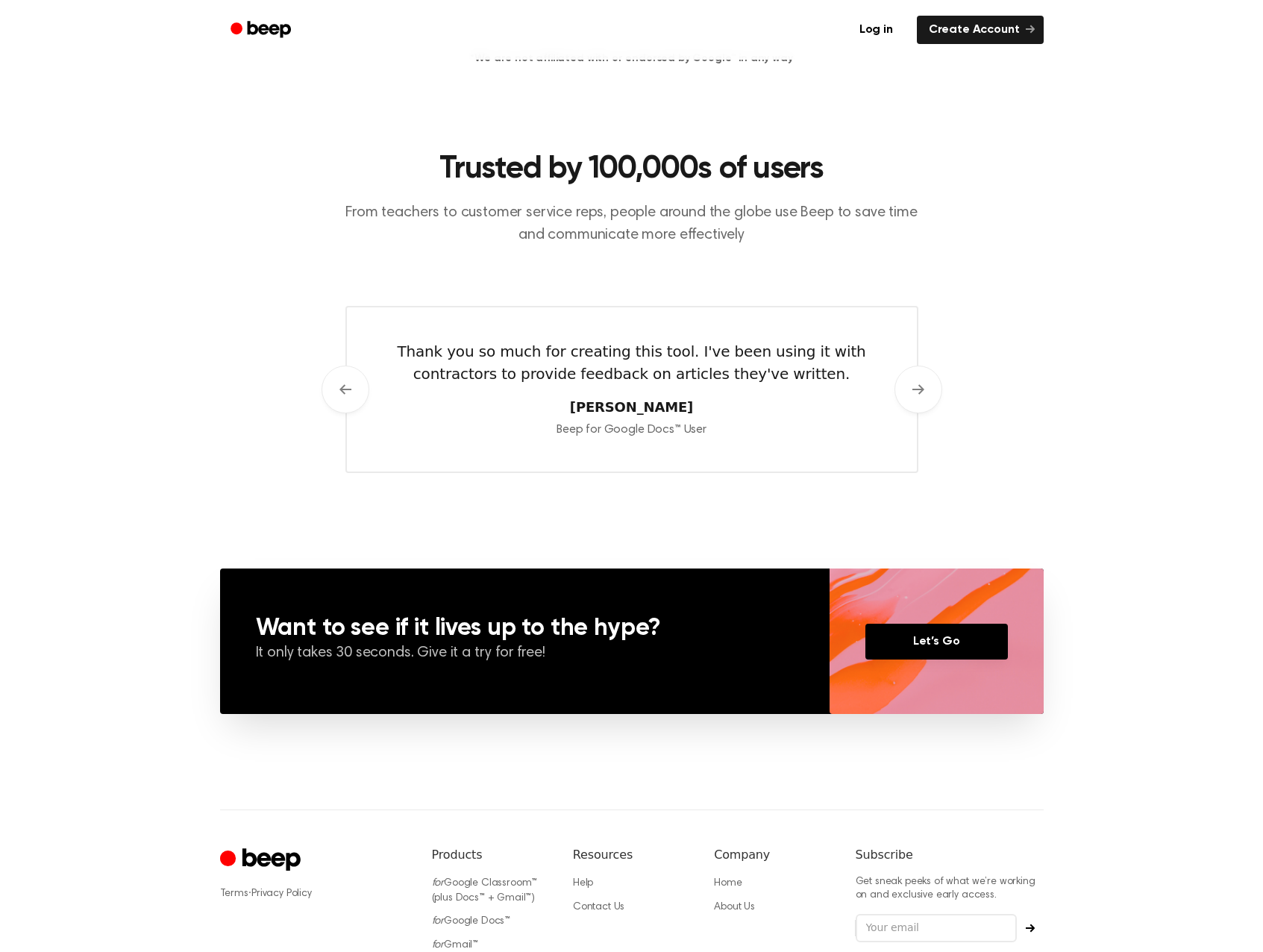
scroll to position [734, 0]
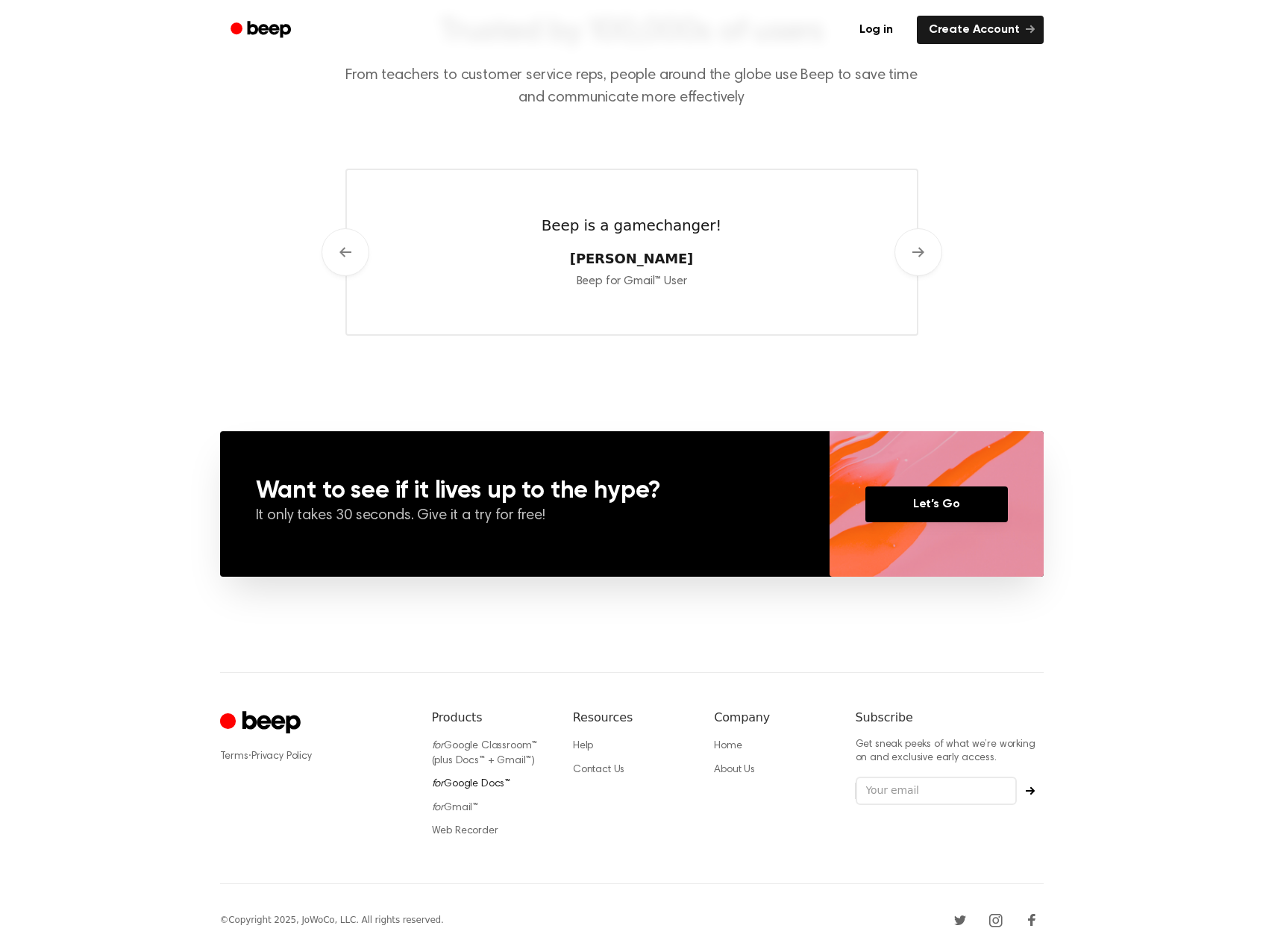
click at [472, 785] on link "for Google Docs™" at bounding box center [472, 784] width 79 height 10
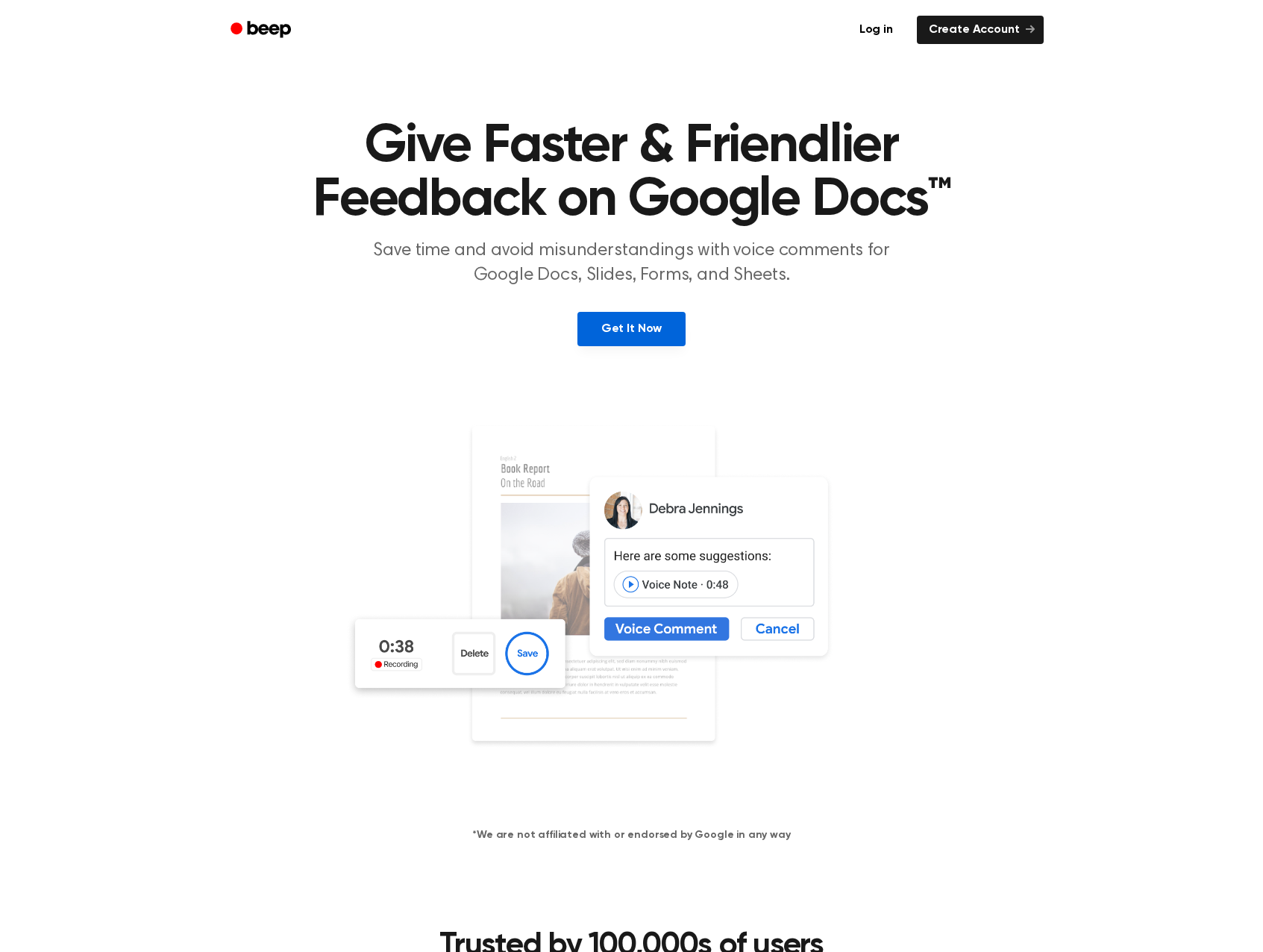
click at [643, 343] on link "Get It Now" at bounding box center [632, 329] width 108 height 34
